Goal: Transaction & Acquisition: Purchase product/service

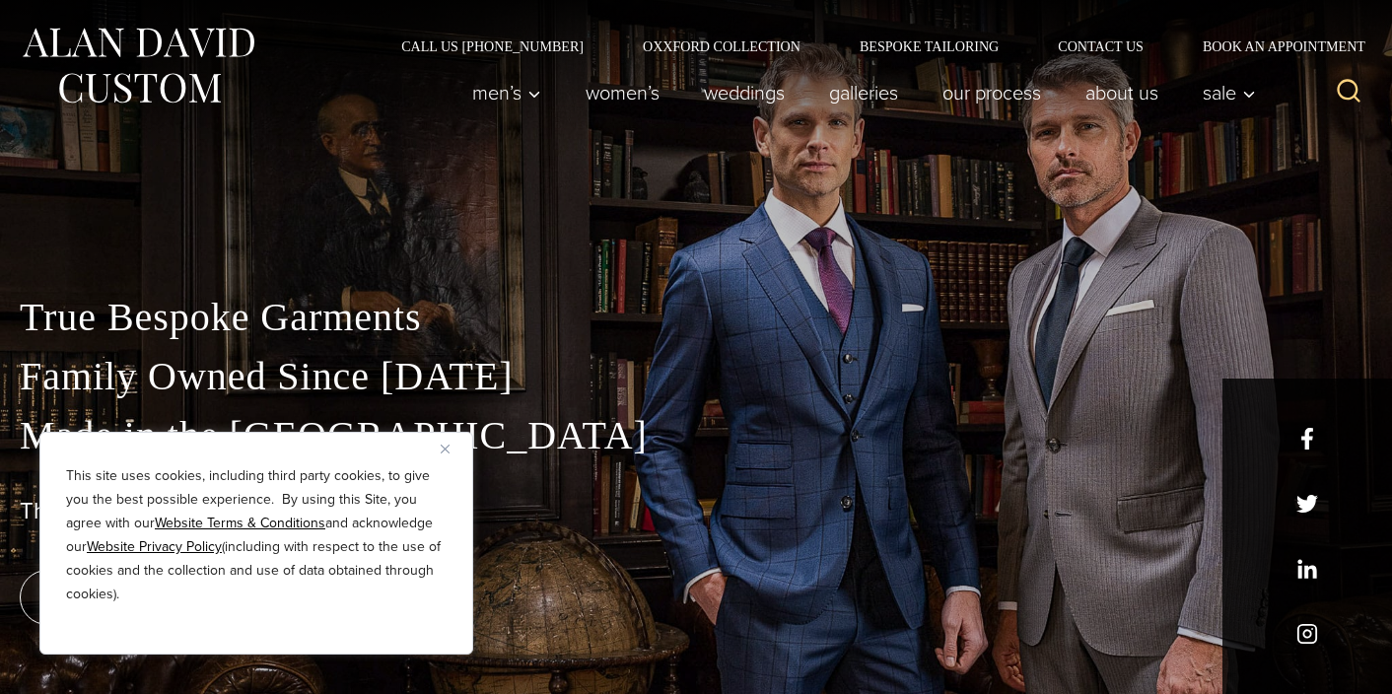
click at [469, 220] on div "True Bespoke Garments Family Owned Since [DATE] Made in [GEOGRAPHIC_DATA] The B…" at bounding box center [696, 441] width 1392 height 505
click at [442, 454] on button "Close" at bounding box center [453, 449] width 24 height 24
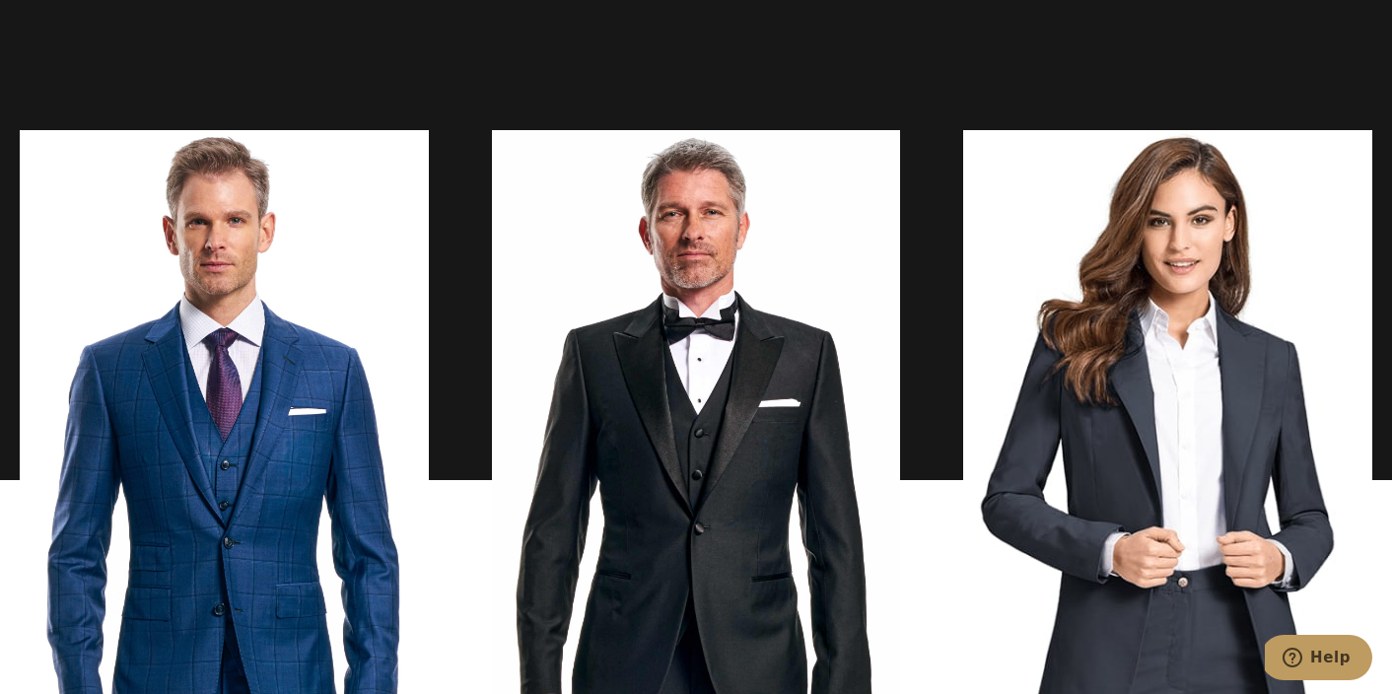
scroll to position [1443, 0]
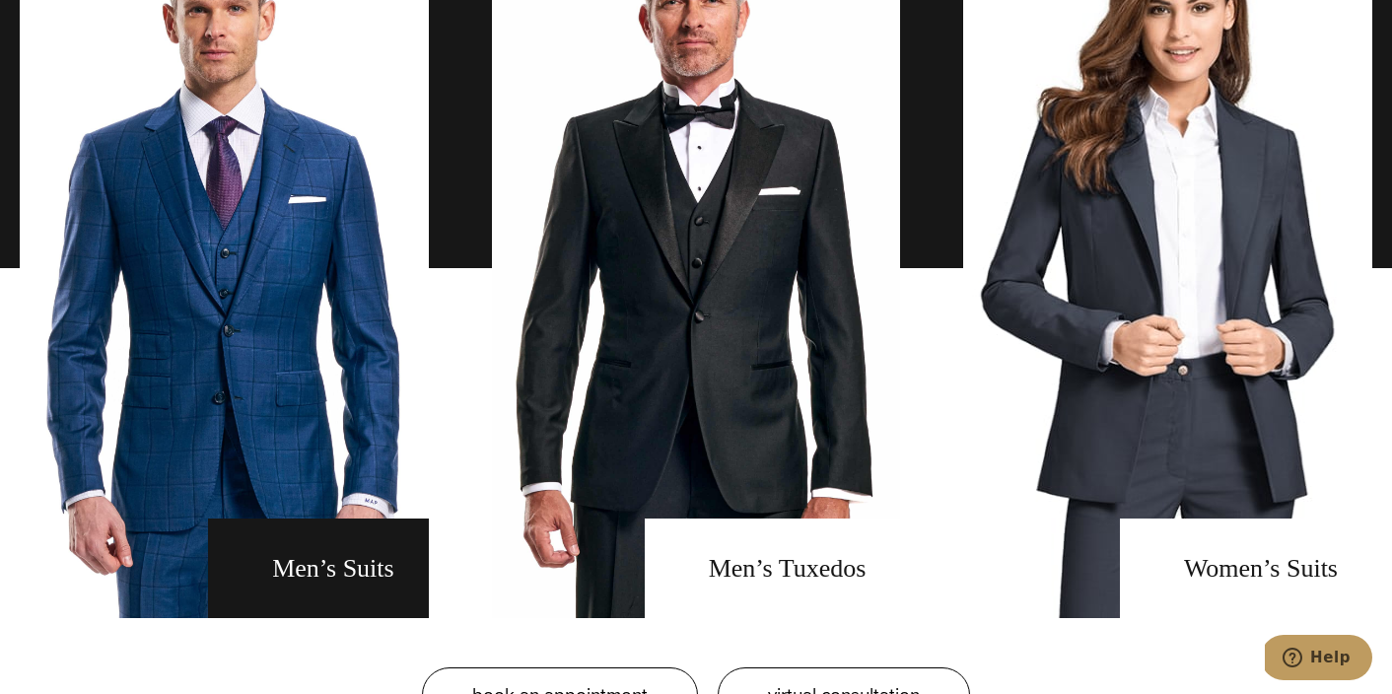
click at [276, 224] on link "men's suits" at bounding box center [224, 268] width 409 height 700
